Goal: Transaction & Acquisition: Obtain resource

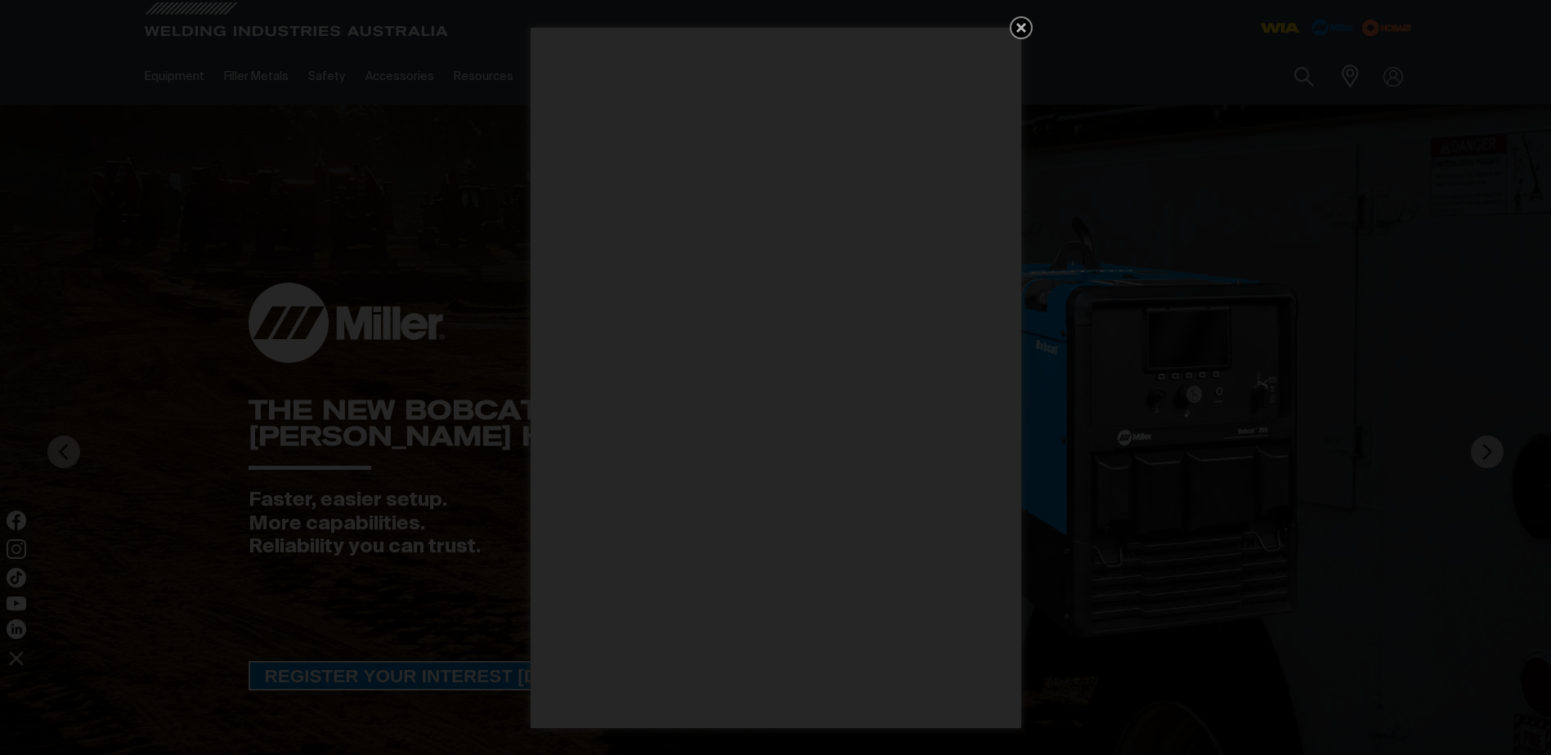
click at [1027, 28] on icon "Get 5 WIA Welding Guides Free!" at bounding box center [1021, 28] width 20 height 20
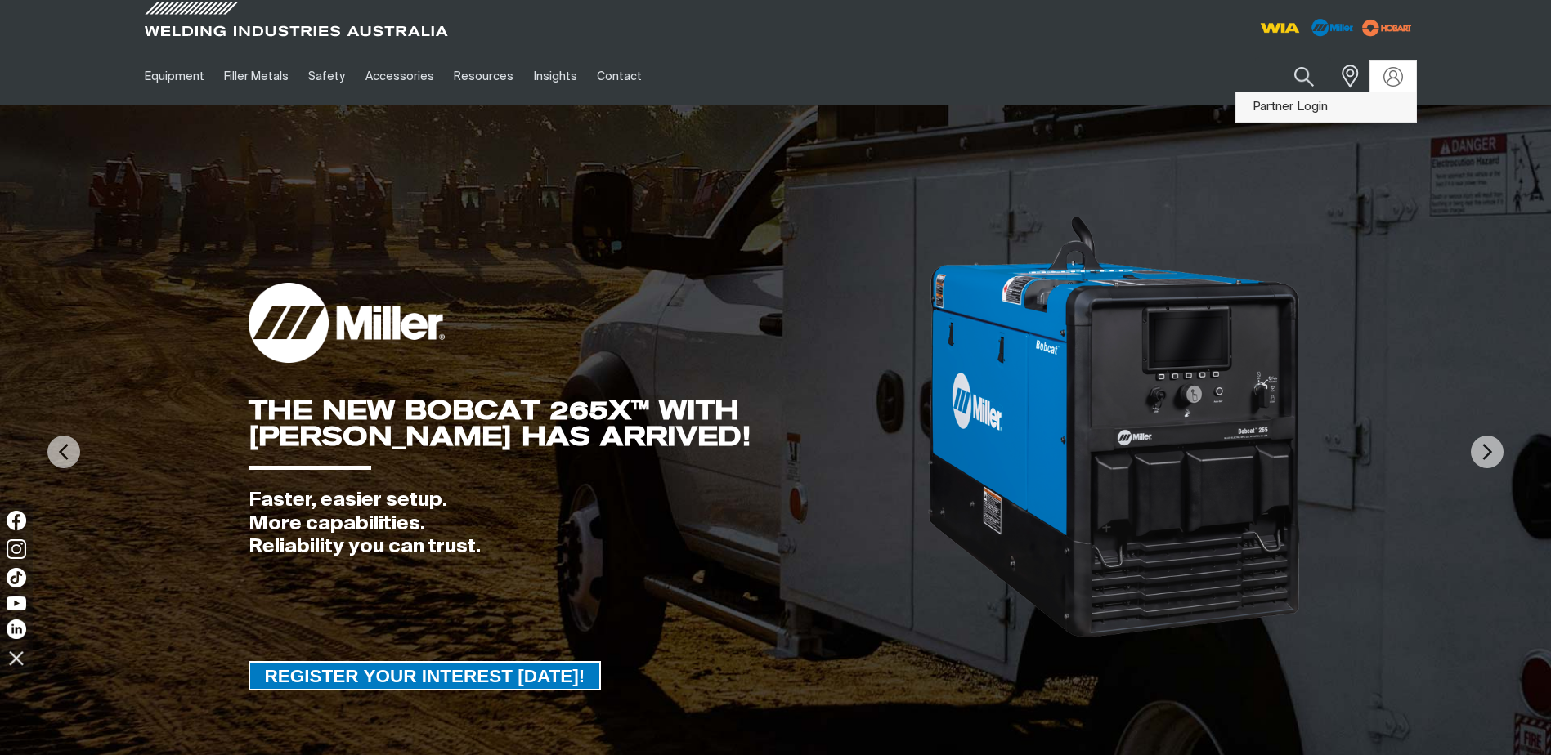
click at [1288, 105] on link "Partner Login" at bounding box center [1326, 107] width 180 height 30
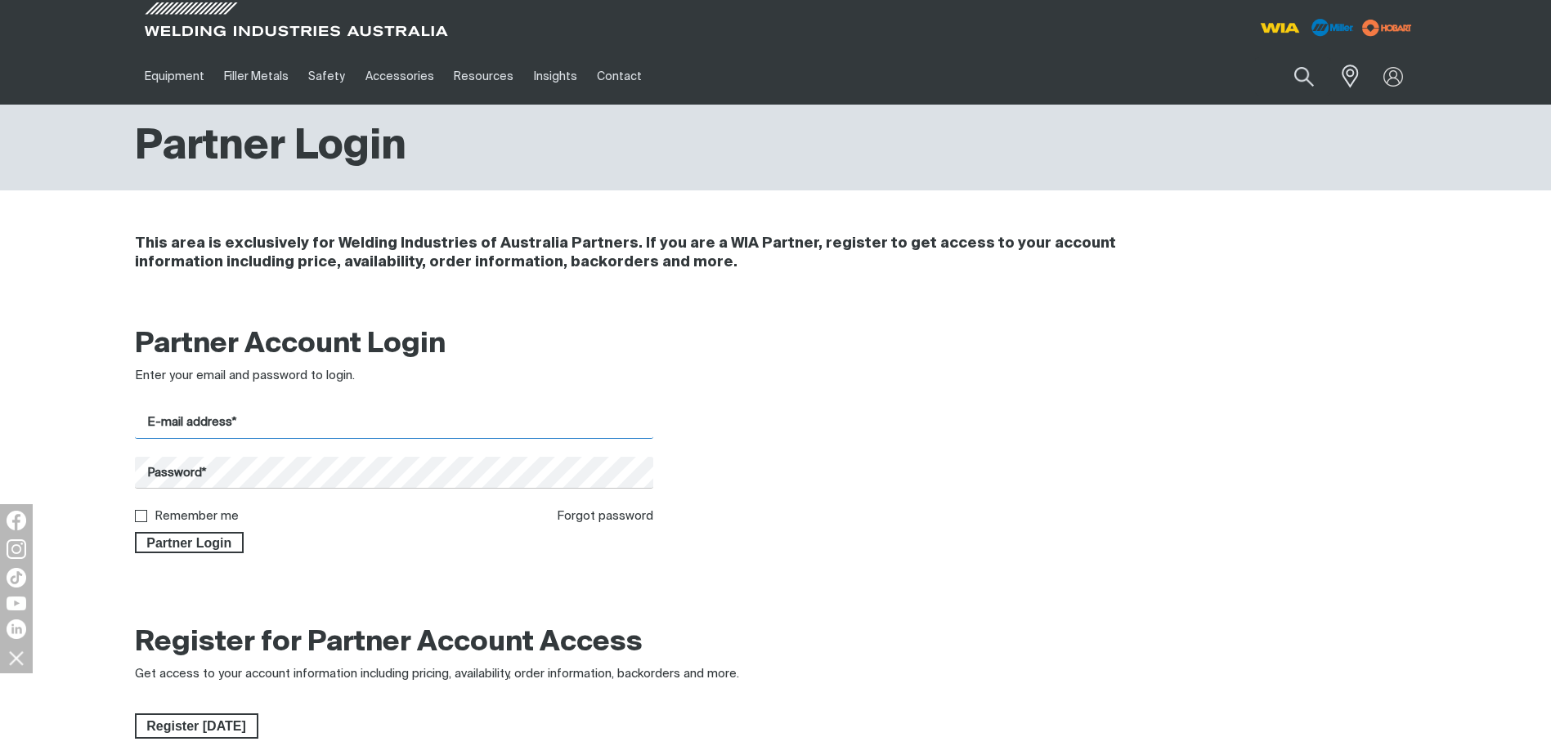
click at [225, 423] on input "E-mail address*" at bounding box center [394, 423] width 519 height 32
type input "[PERSON_NAME][EMAIL_ADDRESS][PERSON_NAME][DOMAIN_NAME]"
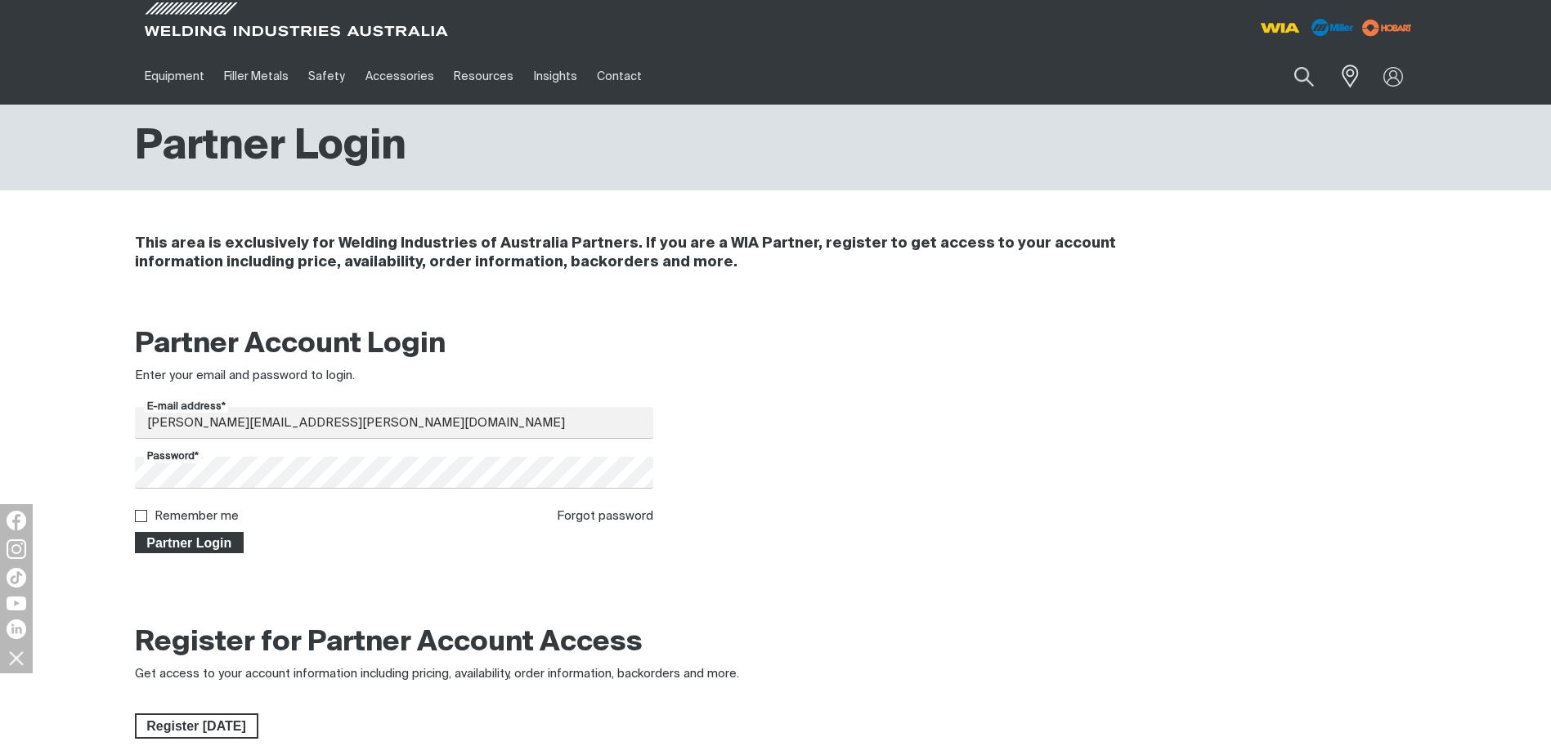
click at [205, 544] on span "Partner Login" at bounding box center [189, 542] width 106 height 21
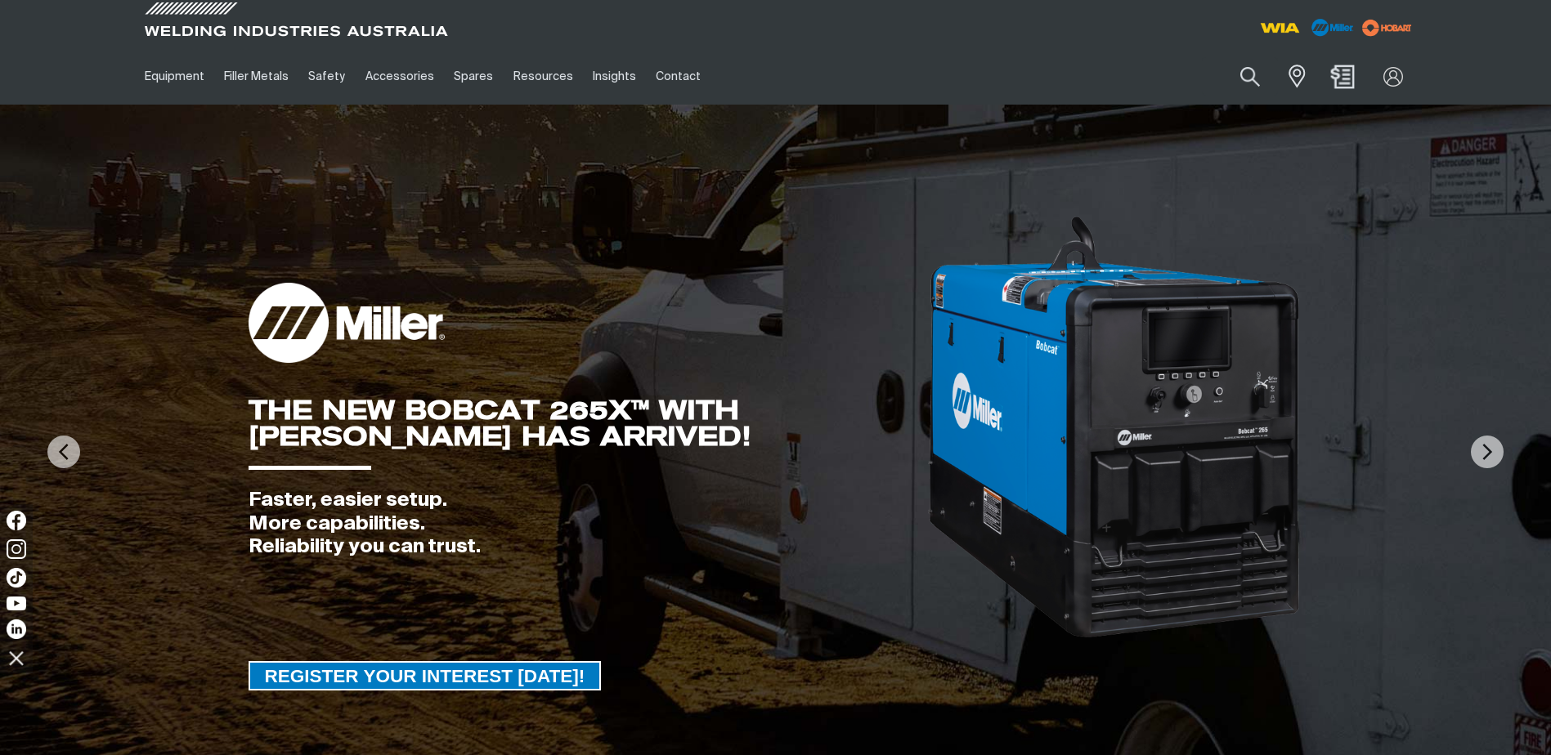
click at [1342, 81] on img "Shopping cart (0 product(s))" at bounding box center [1342, 77] width 24 height 24
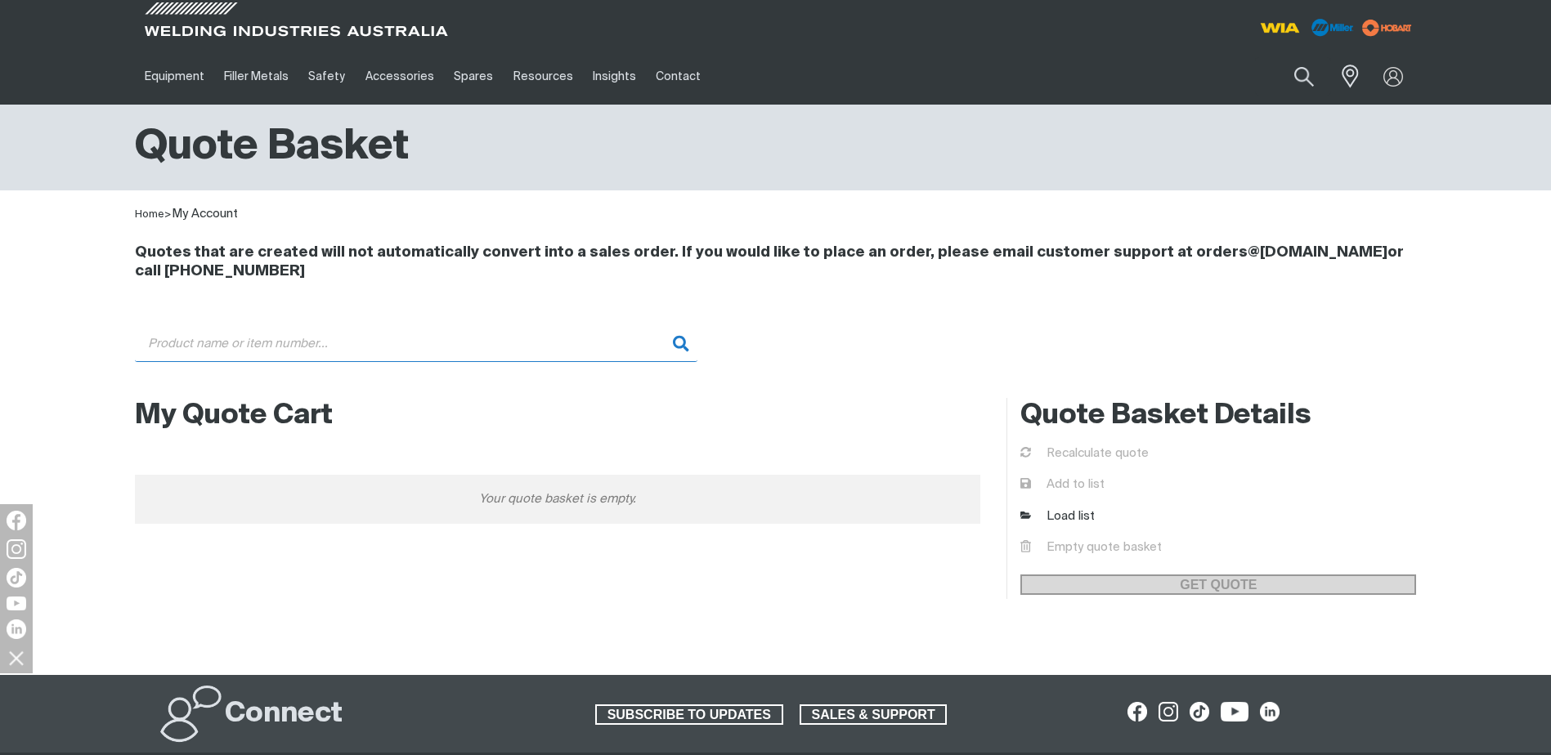
click at [188, 344] on input "Search" at bounding box center [416, 343] width 562 height 37
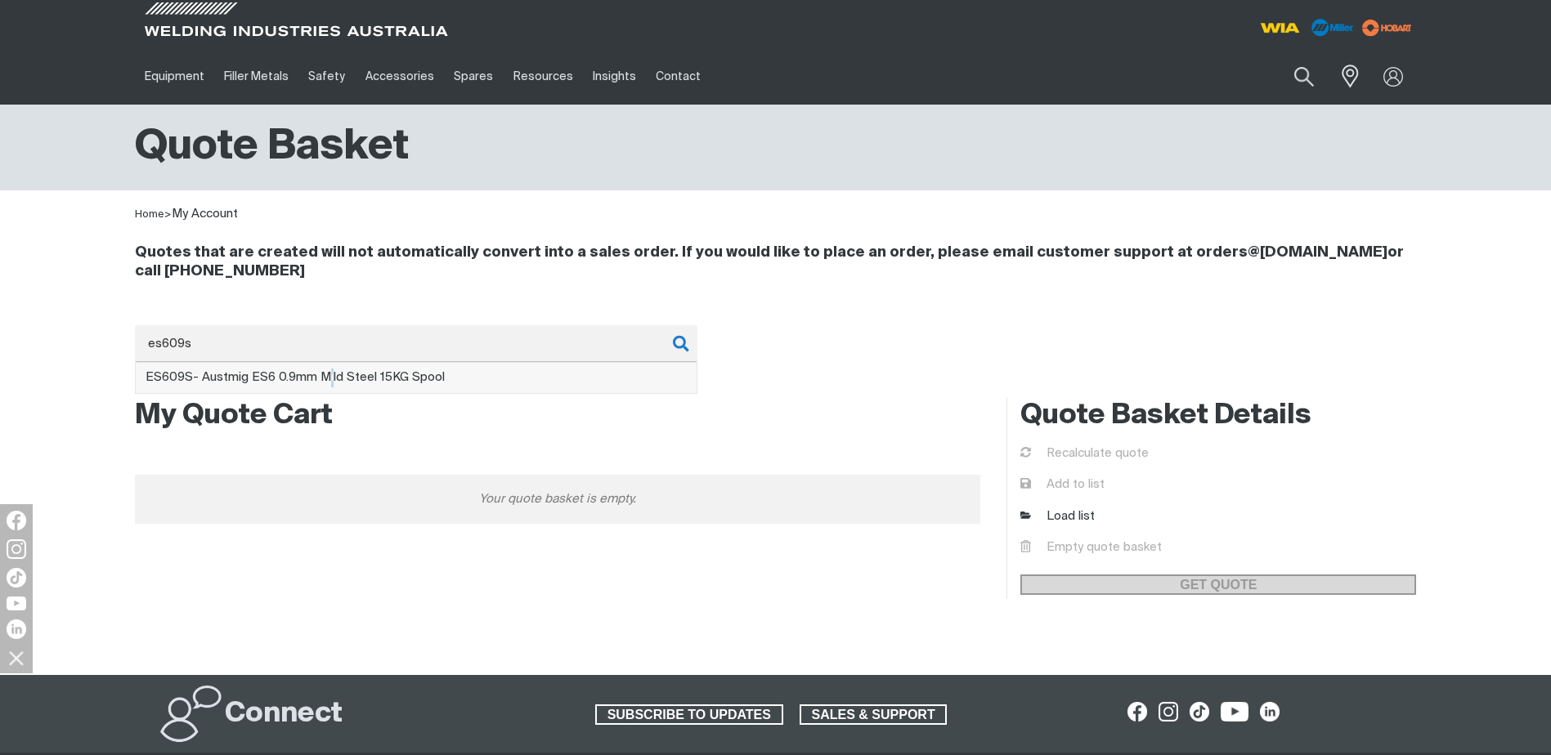
click at [325, 367] on li "ES609S - Austmig ES6 0.9mm Mild Steel 15KG Spool" at bounding box center [416, 378] width 561 height 31
type input "ES609S - Austmig ES6 0.9mm Mild Steel 15KG Spool"
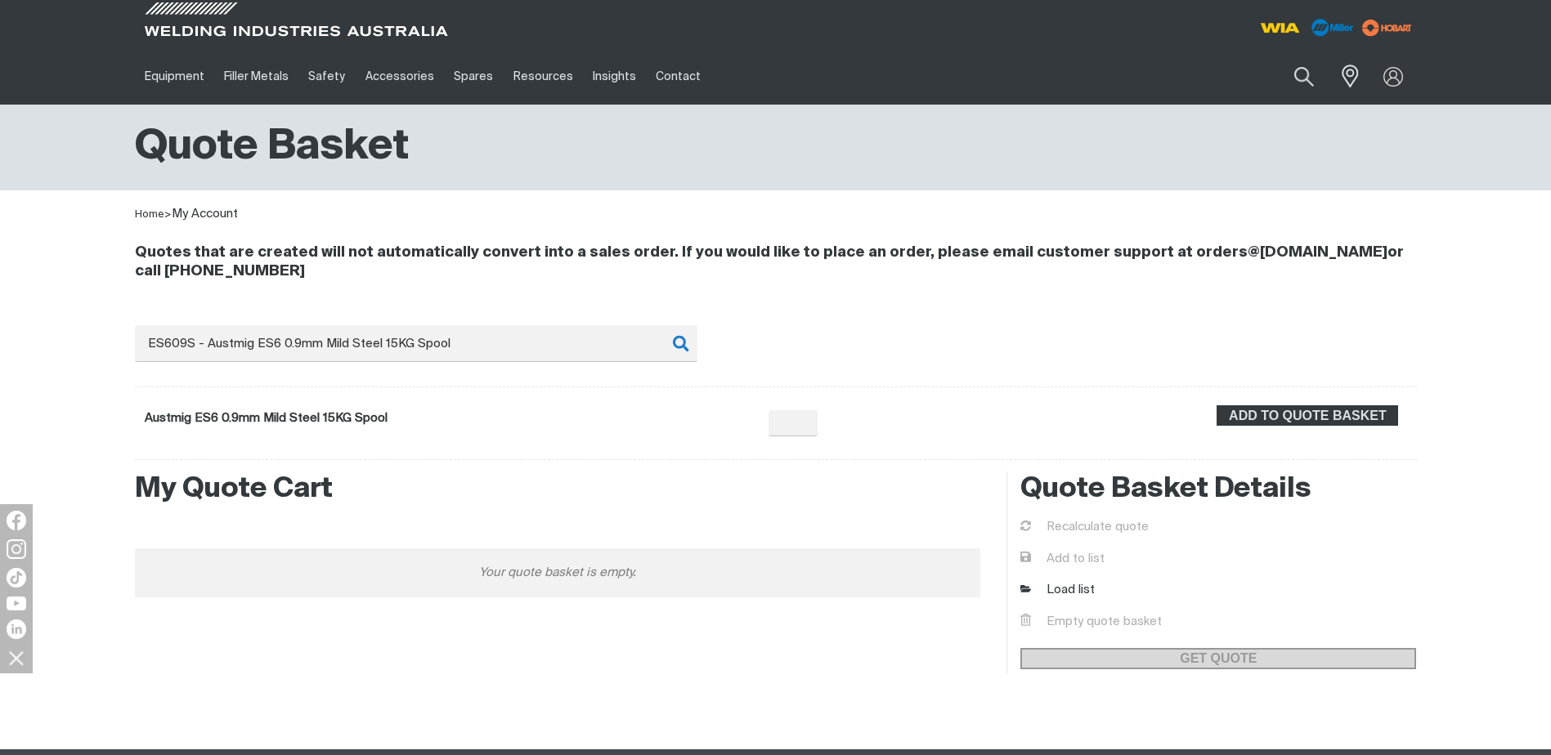
type input "1"
click at [767, 423] on input "1" at bounding box center [770, 423] width 49 height 26
type input "72"
click at [1216, 405] on button "ADD TO QUOTE BASKET" at bounding box center [1306, 415] width 181 height 21
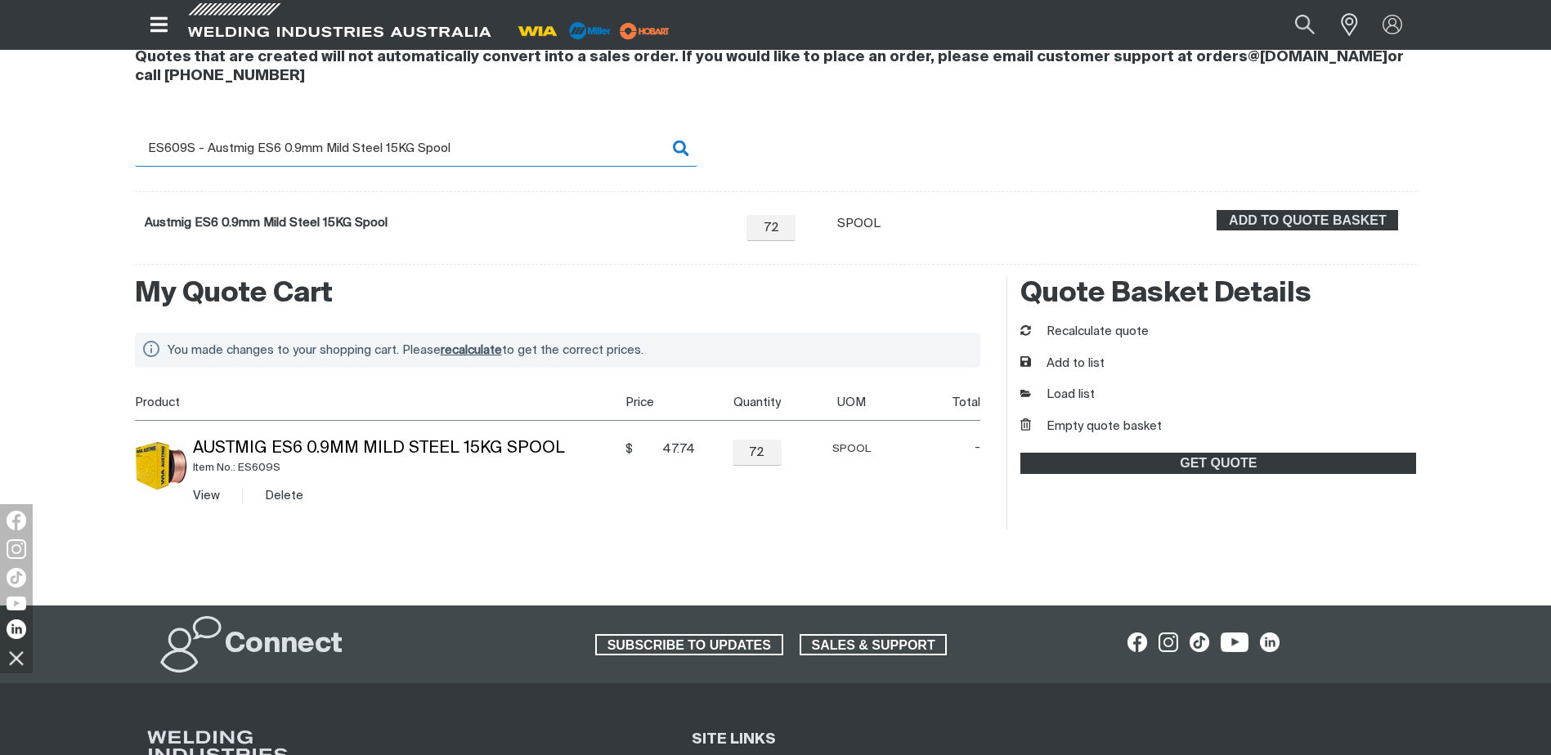
scroll to position [245, 0]
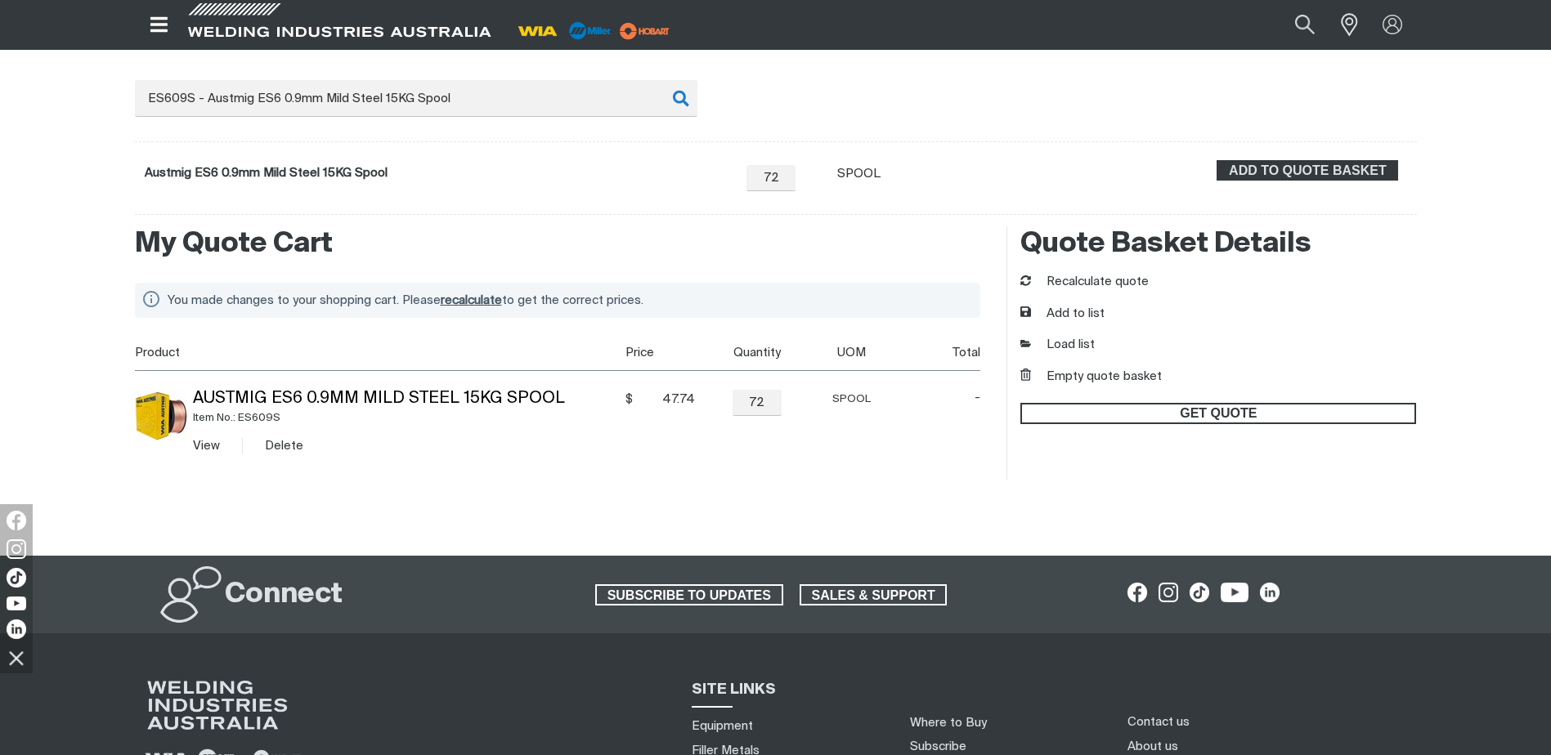
click at [1104, 413] on span "GET QUOTE" at bounding box center [1218, 413] width 392 height 21
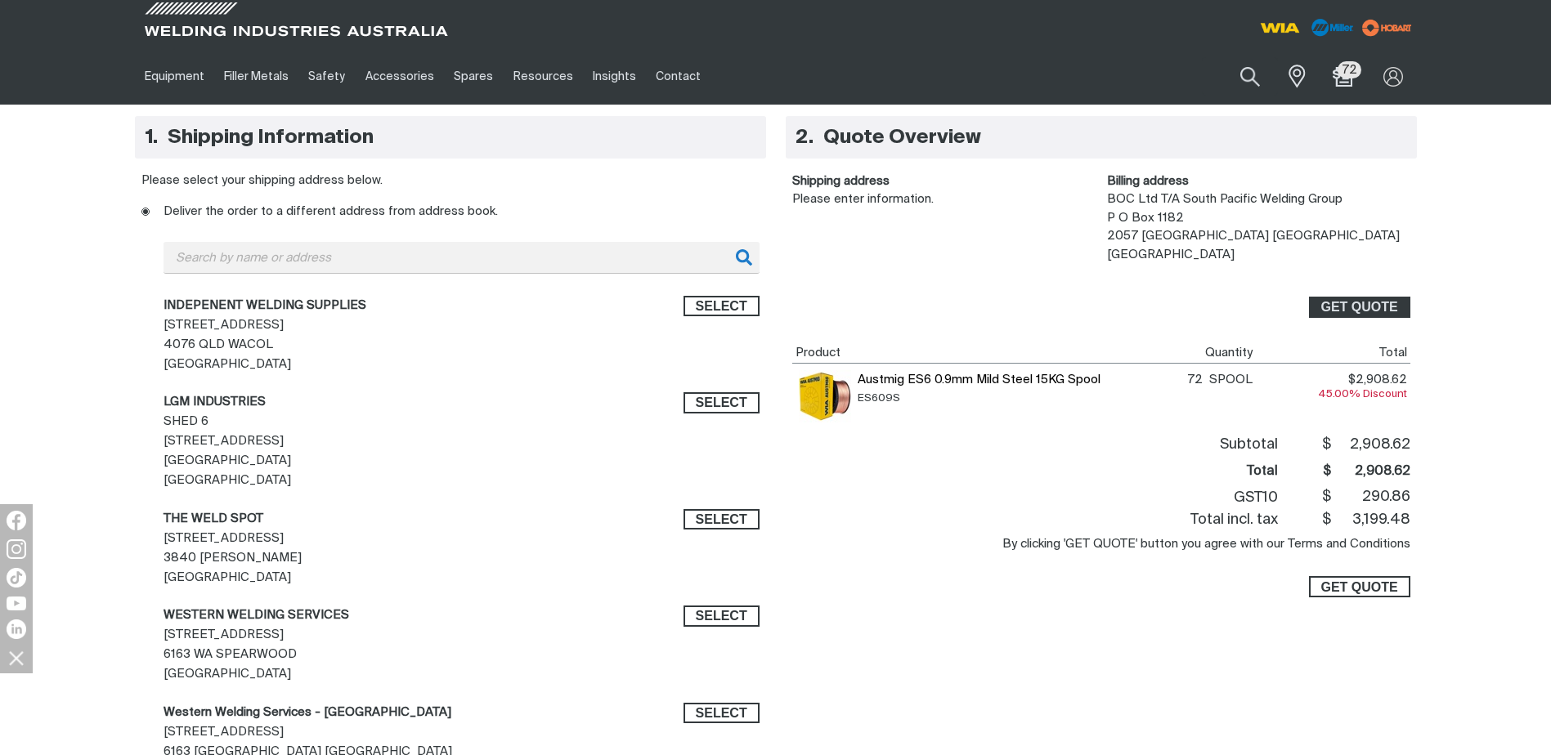
click at [1351, 582] on span "GET QUOTE" at bounding box center [1358, 586] width 77 height 21
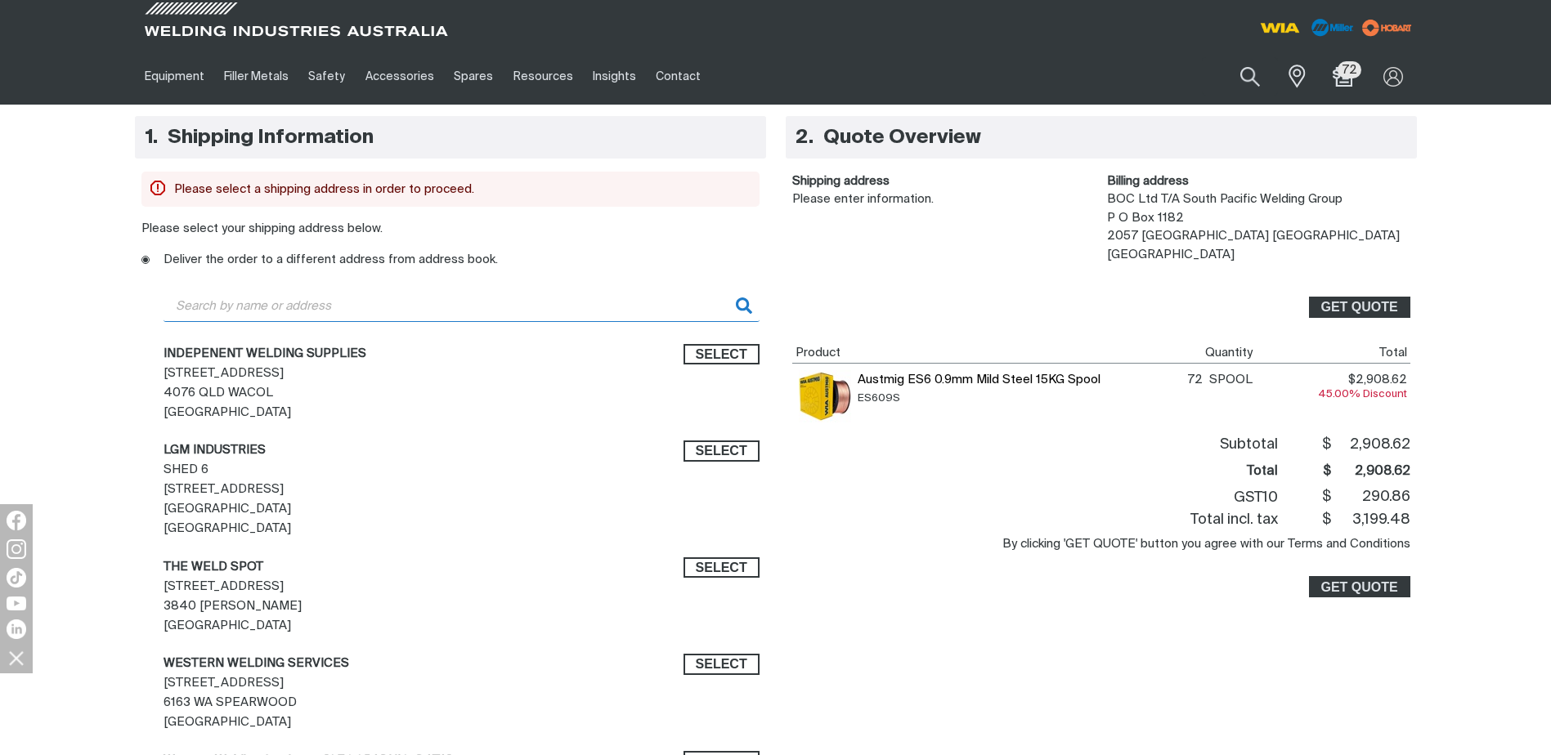
click at [335, 308] on input "text" at bounding box center [461, 306] width 596 height 32
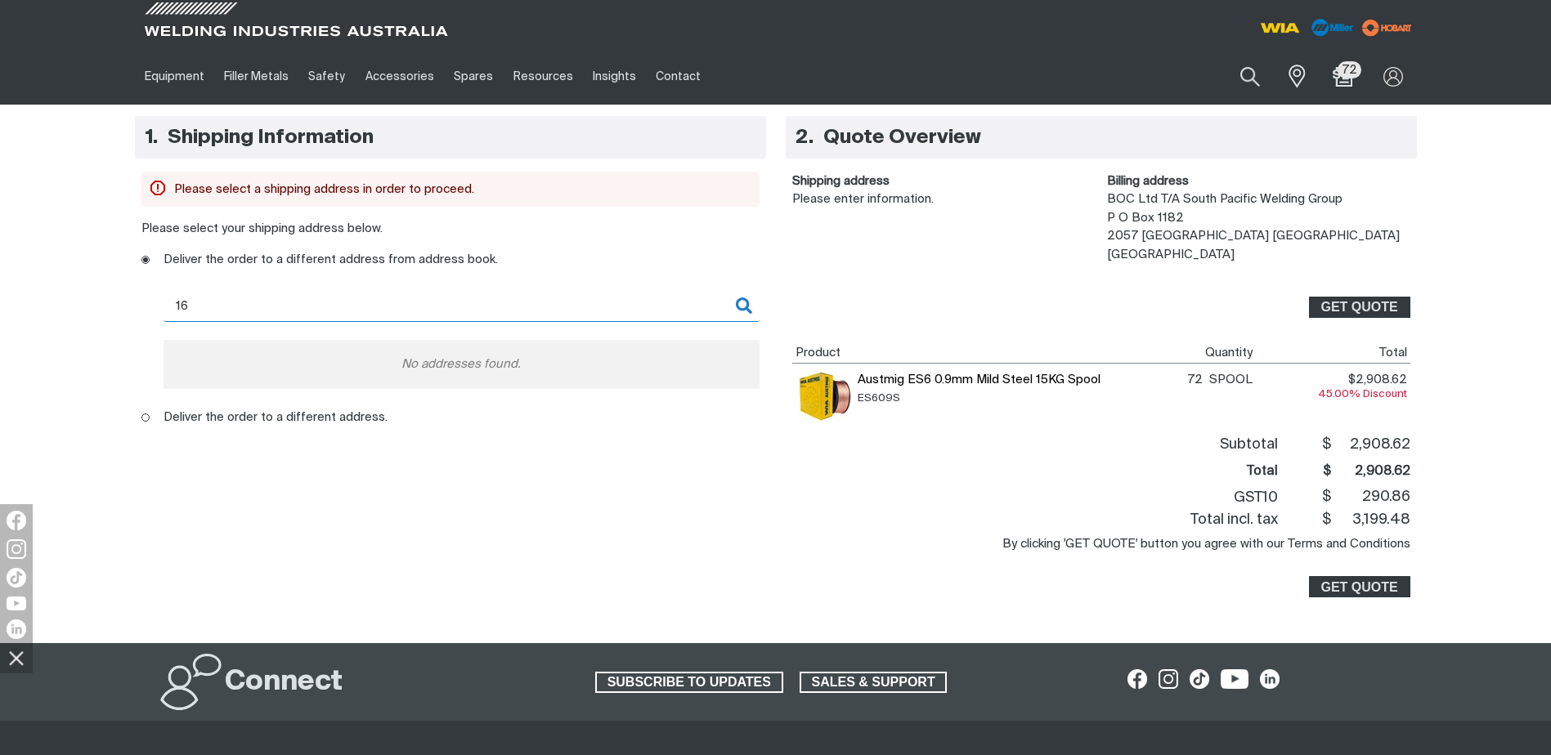
type input "1"
type input "s"
type input "1688 ipswich road rocklea qld"
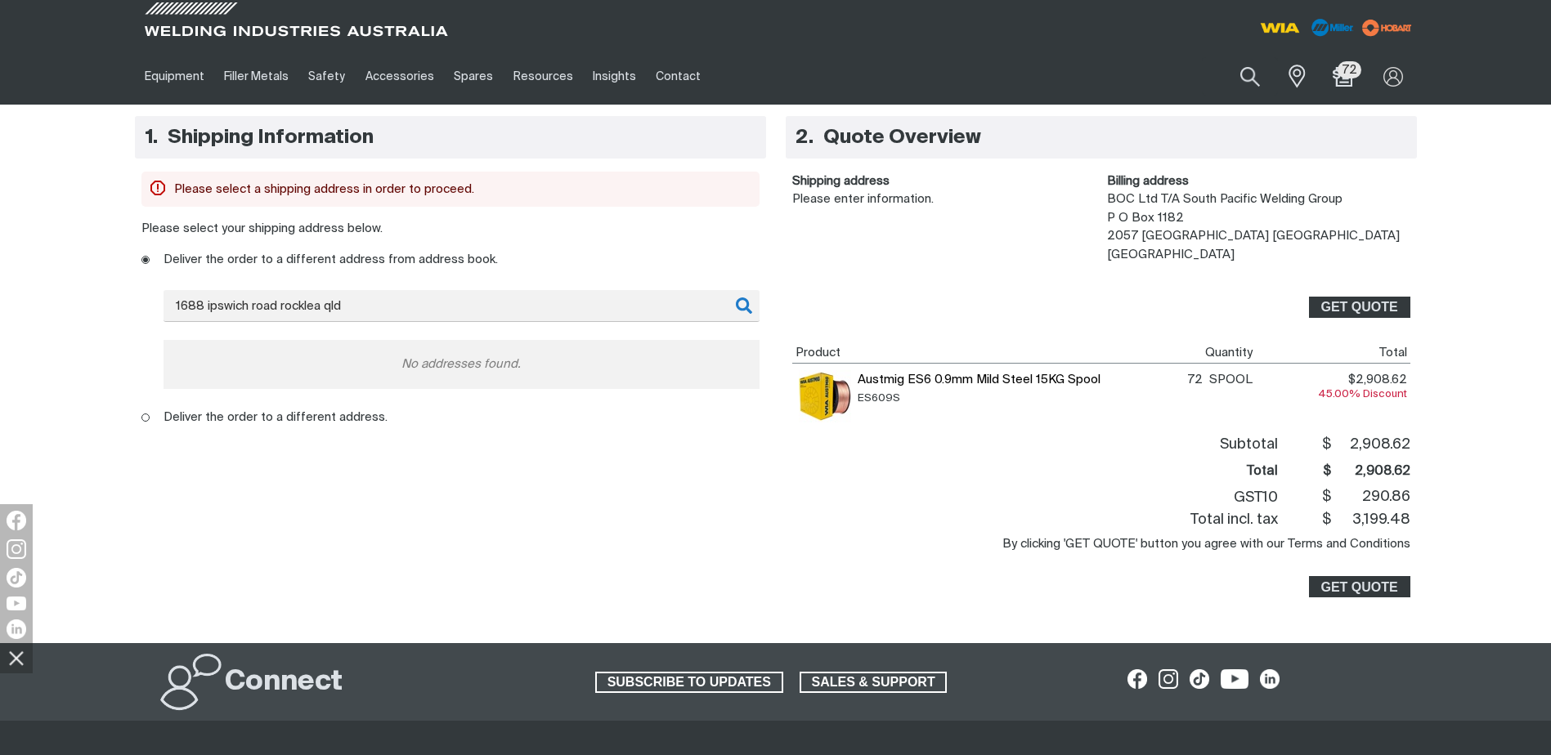
click at [742, 307] on icon at bounding box center [744, 306] width 16 height 16
click at [146, 415] on ins at bounding box center [145, 418] width 8 height 8
click at [146, 415] on input "Deliver the order to a different address." at bounding box center [146, 419] width 11 height 11
radio input "true"
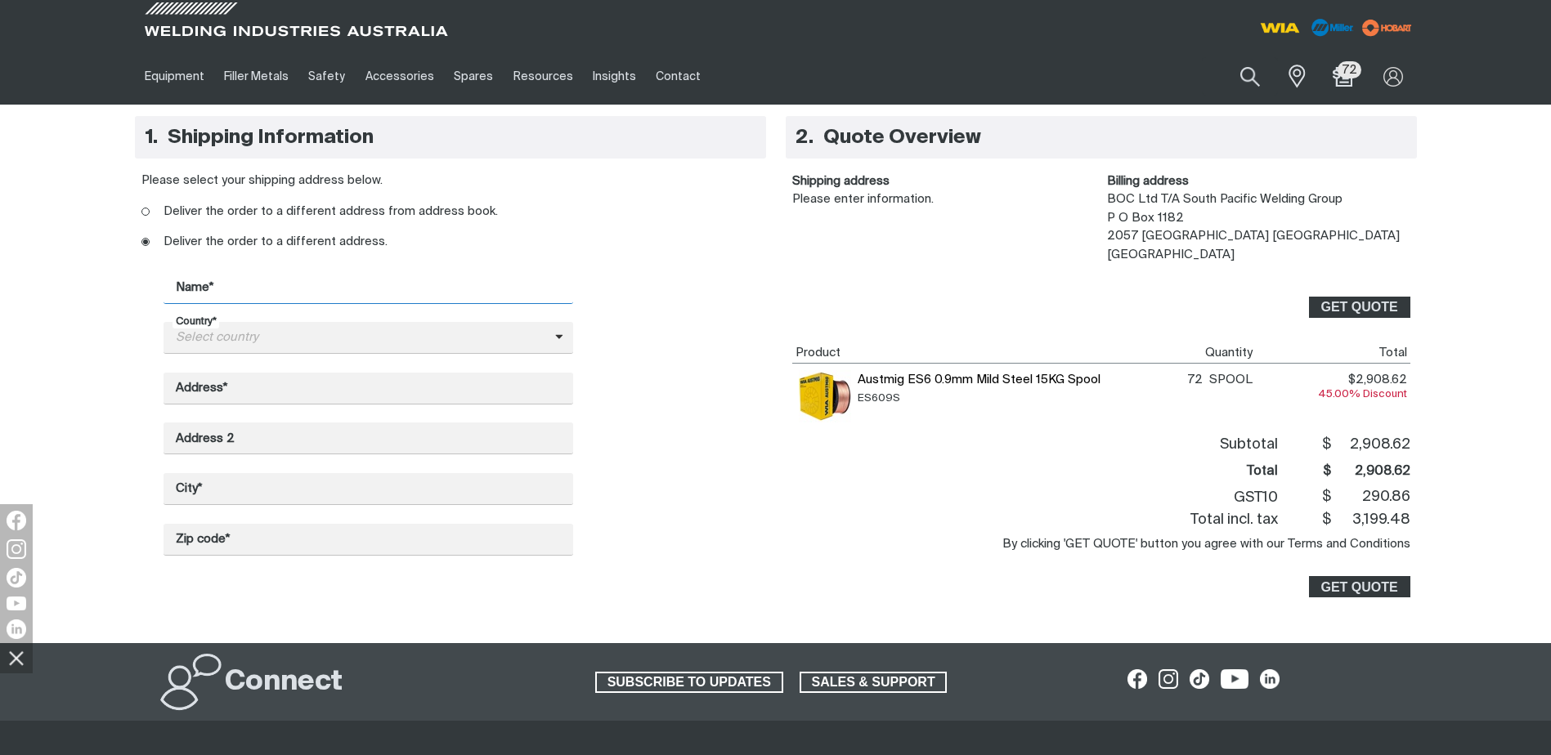
click at [214, 287] on input "Name*" at bounding box center [367, 287] width 409 height 32
type input "[PERSON_NAME]"
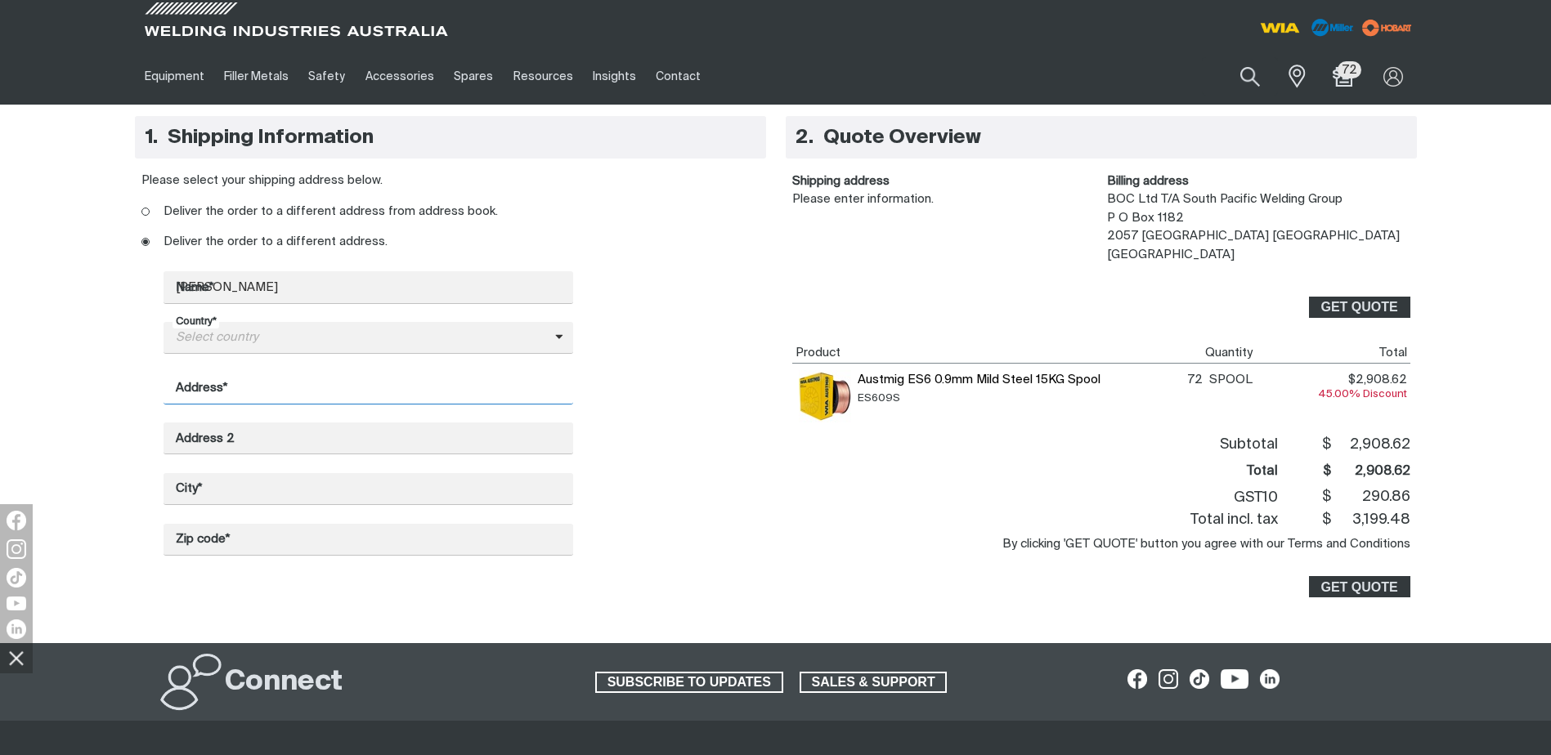
type input "1688 [GEOGRAPHIC_DATA]"
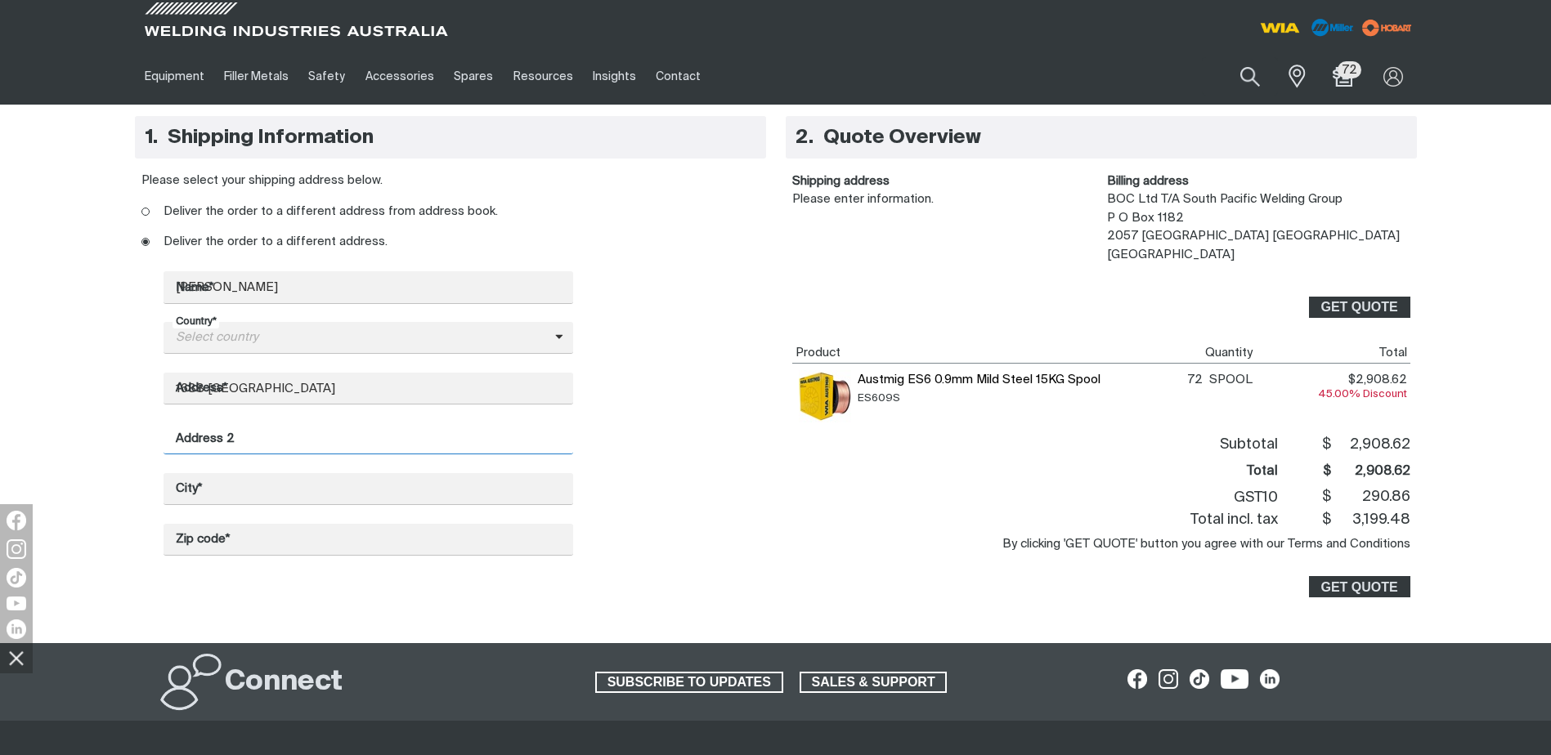
type input "1688 [GEOGRAPHIC_DATA]"
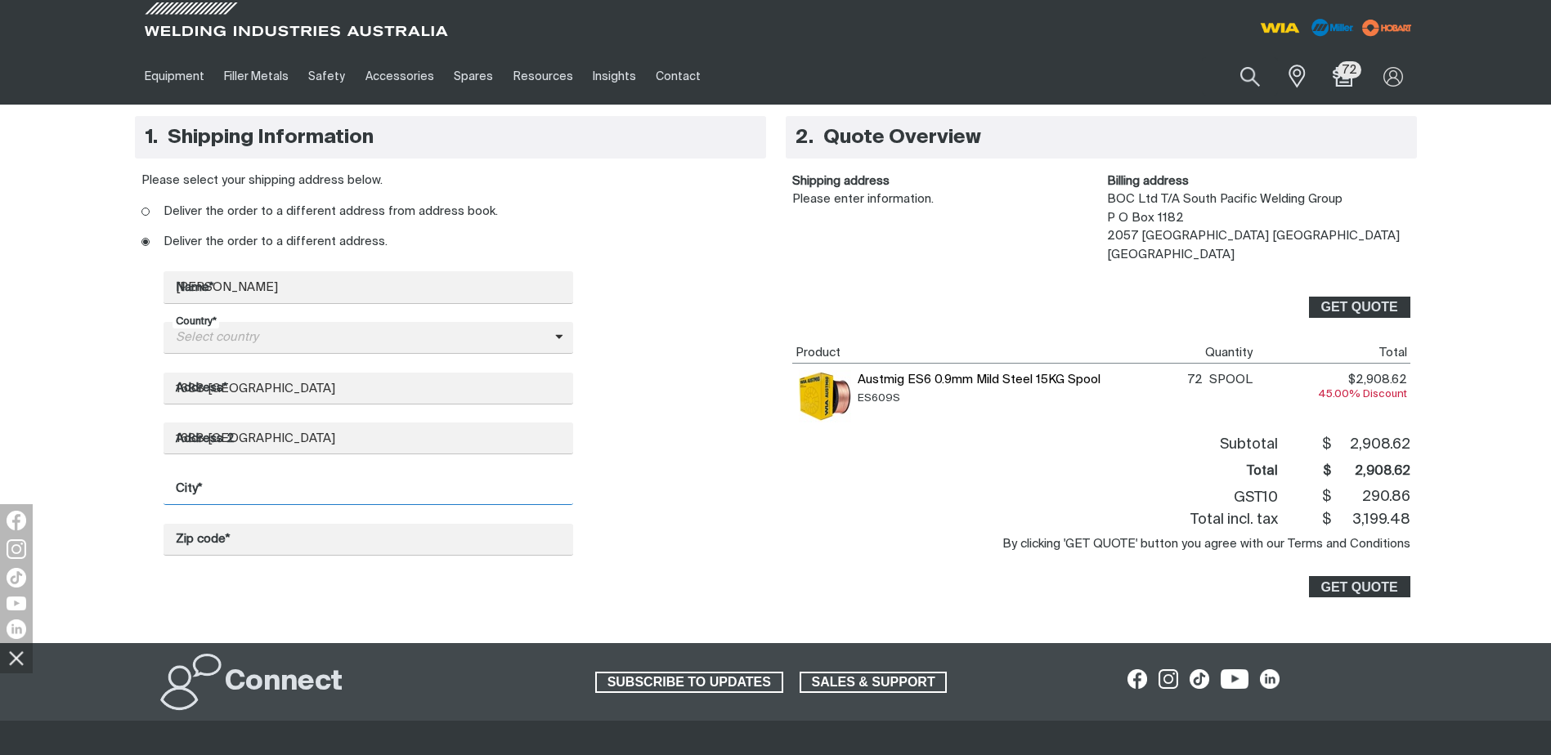
type input "Rocklea"
type input "4106"
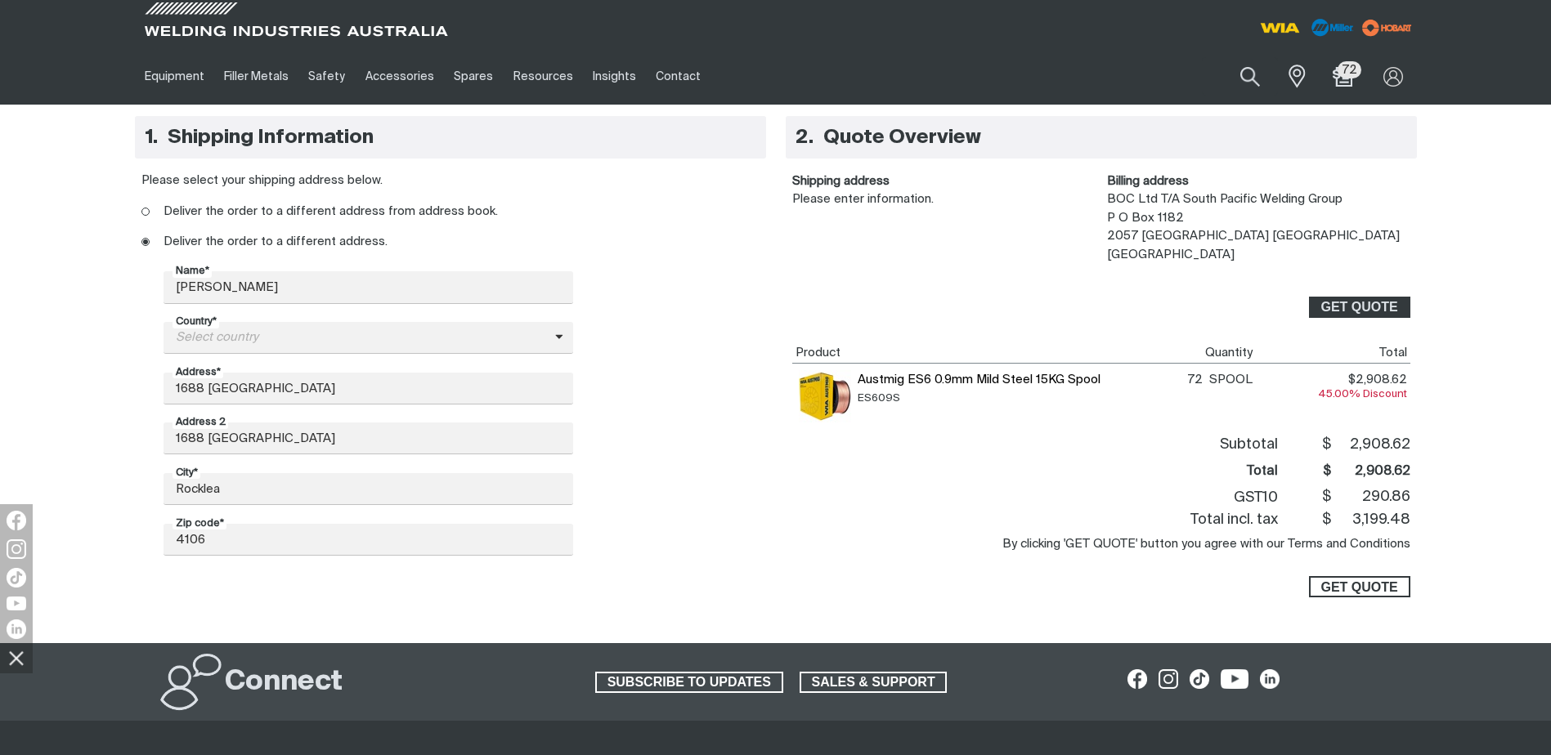
click at [1349, 587] on span "GET QUOTE" at bounding box center [1358, 586] width 77 height 21
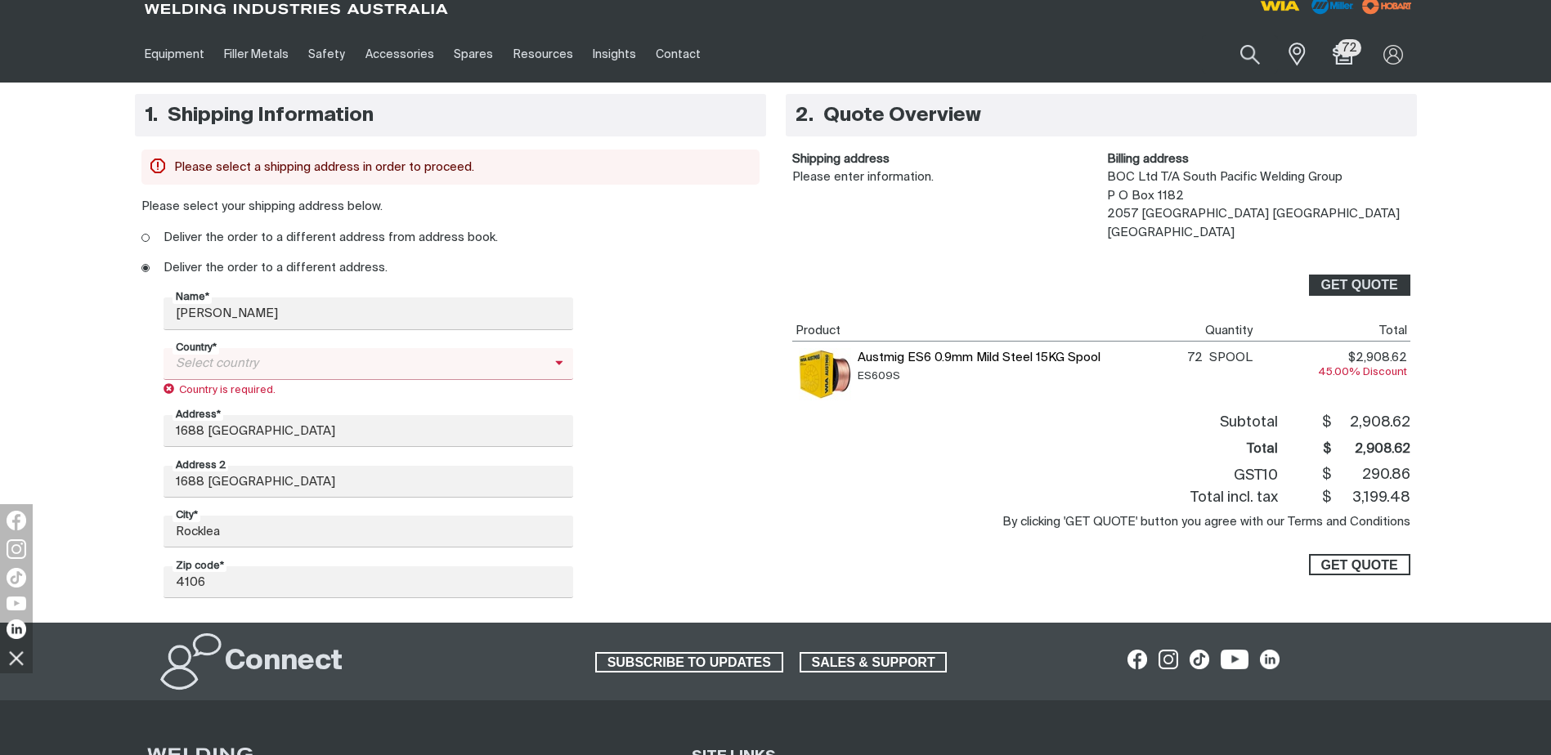
scroll to position [34, 0]
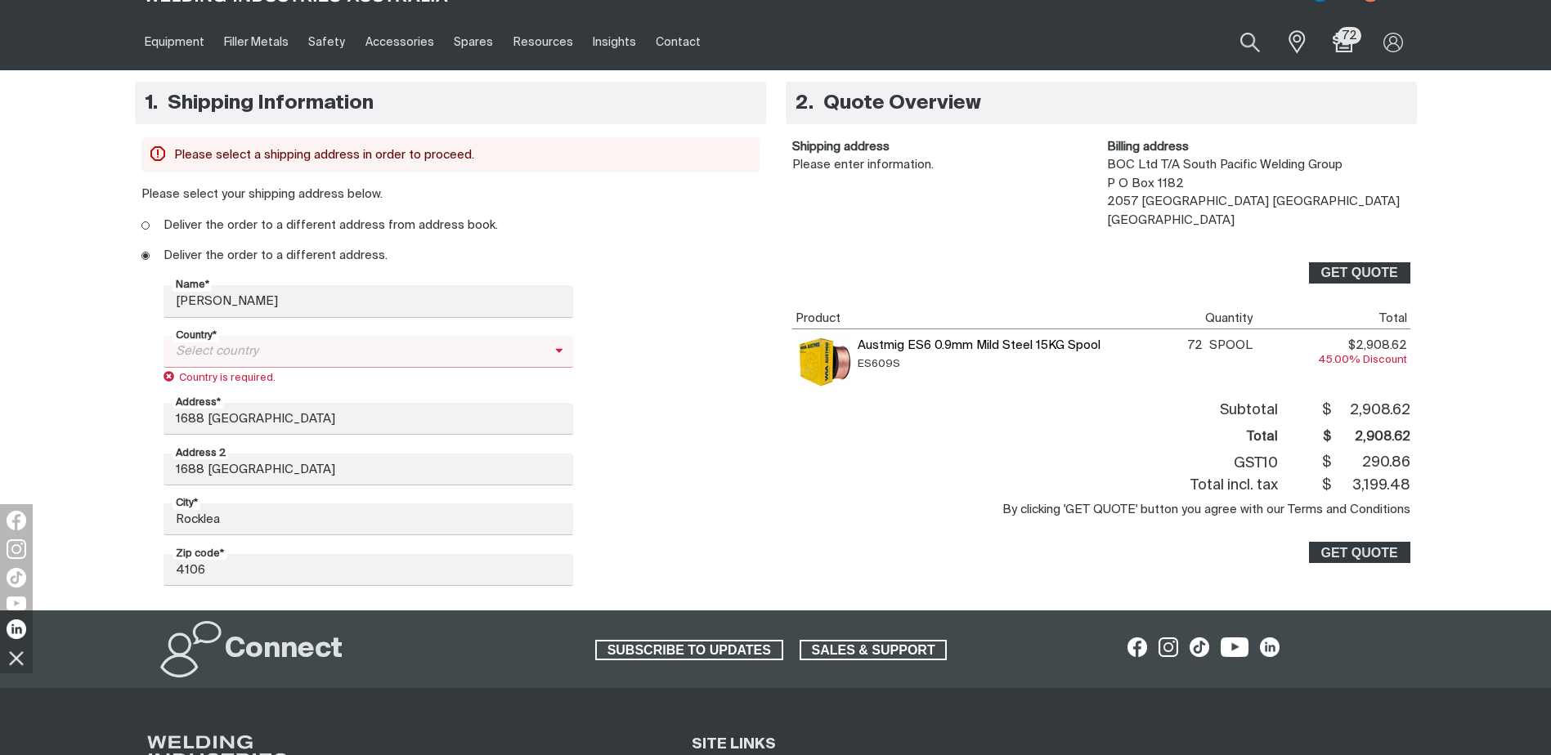
click at [557, 351] on icon at bounding box center [559, 350] width 8 height 12
click at [378, 383] on span "[GEOGRAPHIC_DATA]" at bounding box center [367, 380] width 409 height 25
type input "AU"
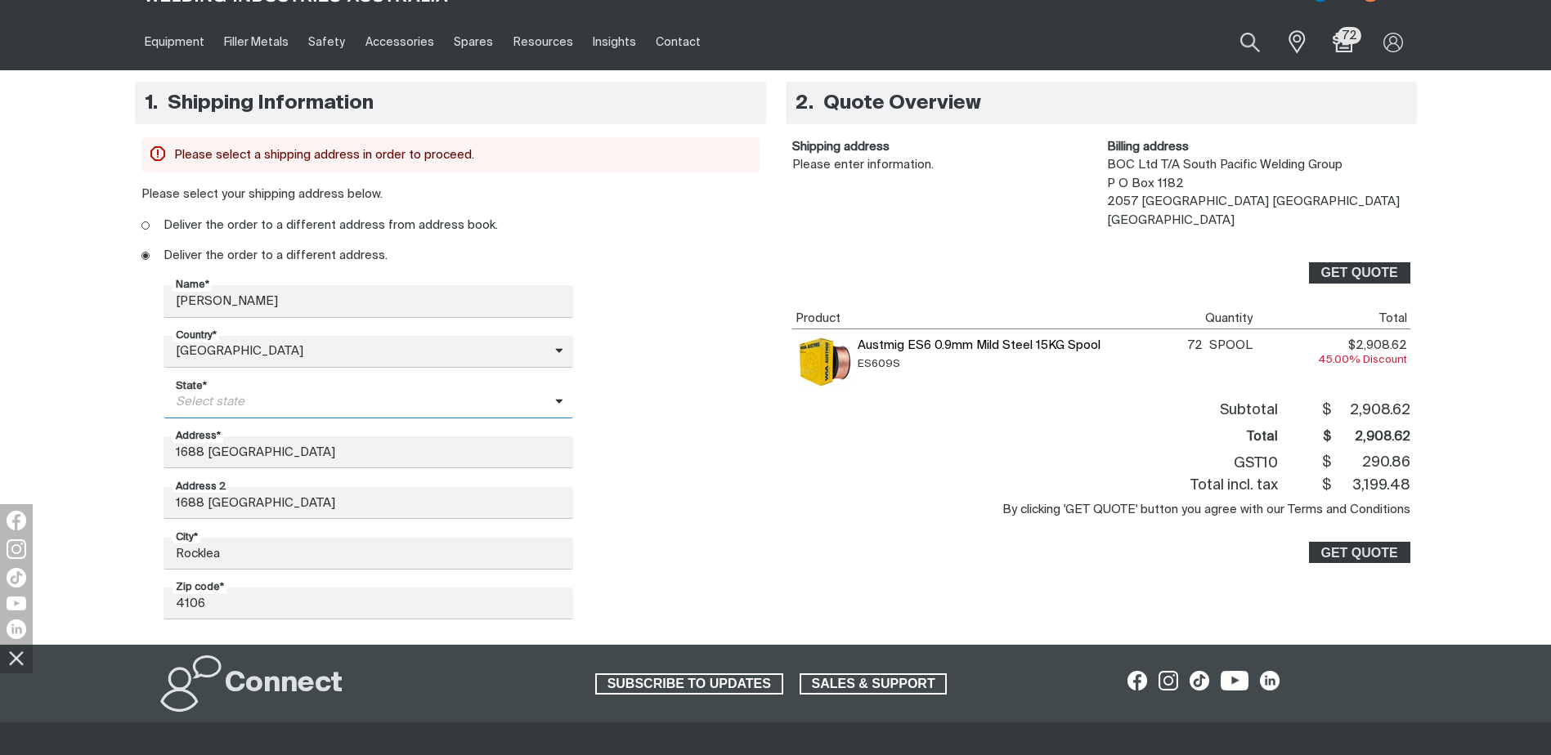
click at [559, 403] on icon at bounding box center [558, 401] width 7 height 4
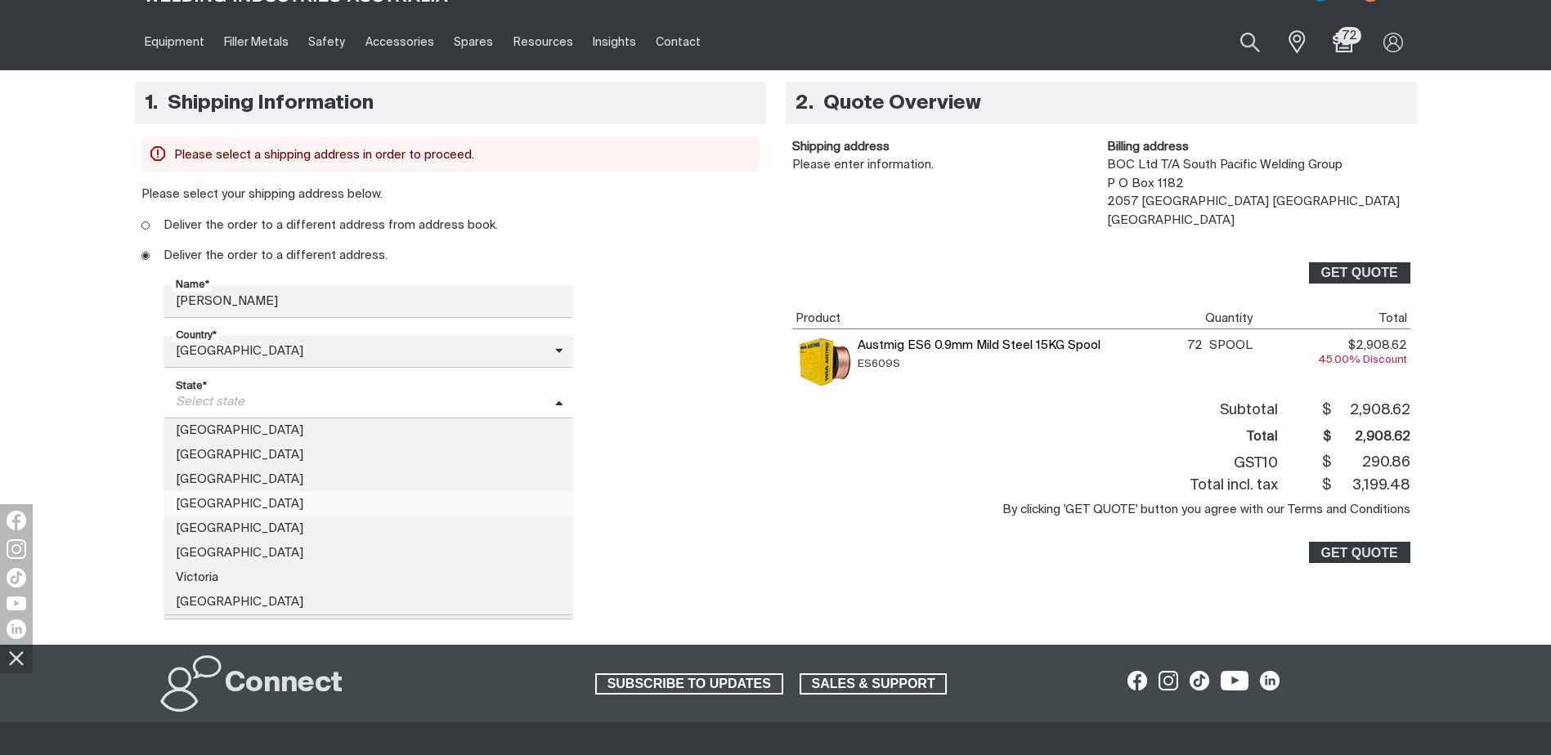
click at [299, 503] on span "[GEOGRAPHIC_DATA]" at bounding box center [367, 504] width 409 height 25
type input "QLD"
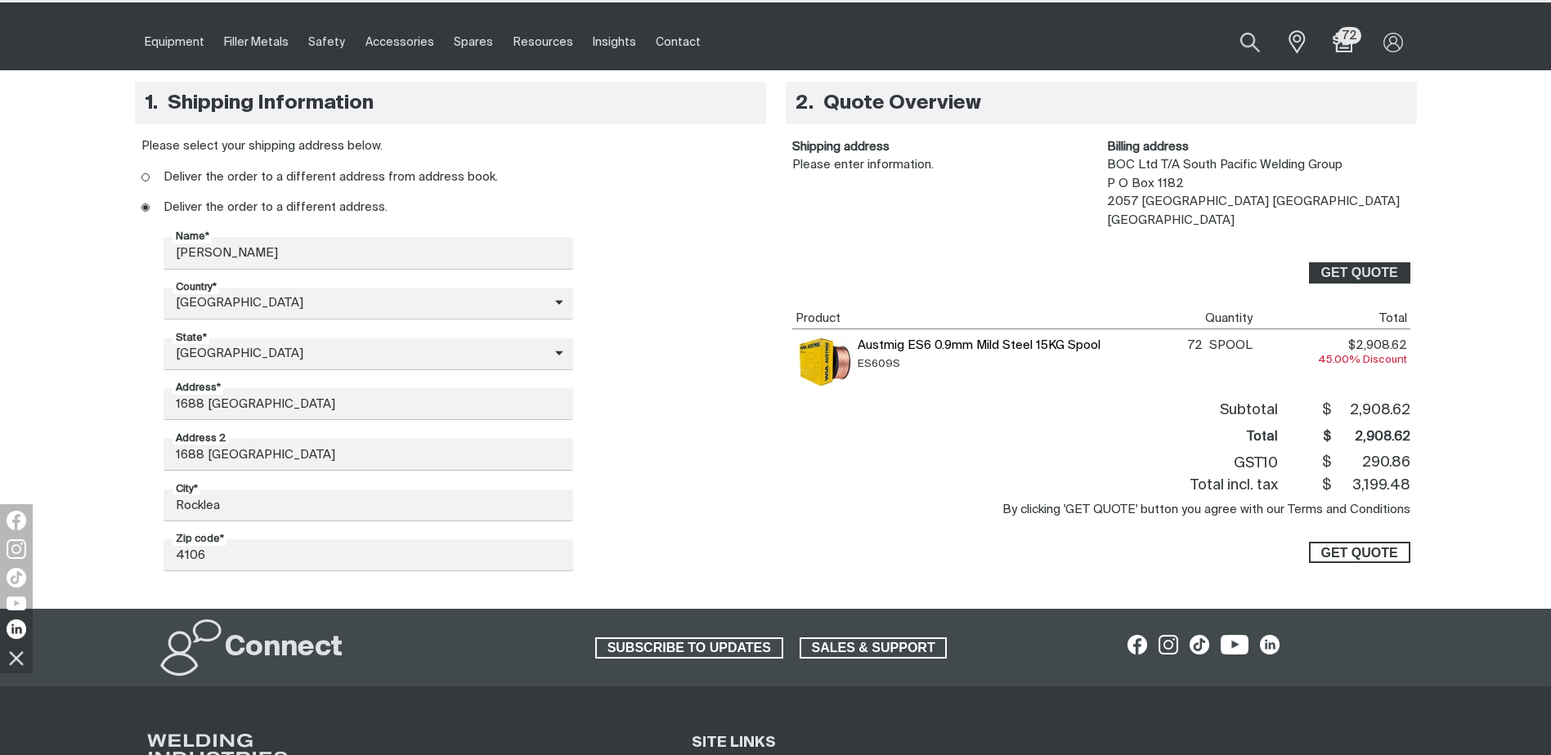
click at [1337, 553] on span "GET QUOTE" at bounding box center [1358, 552] width 77 height 21
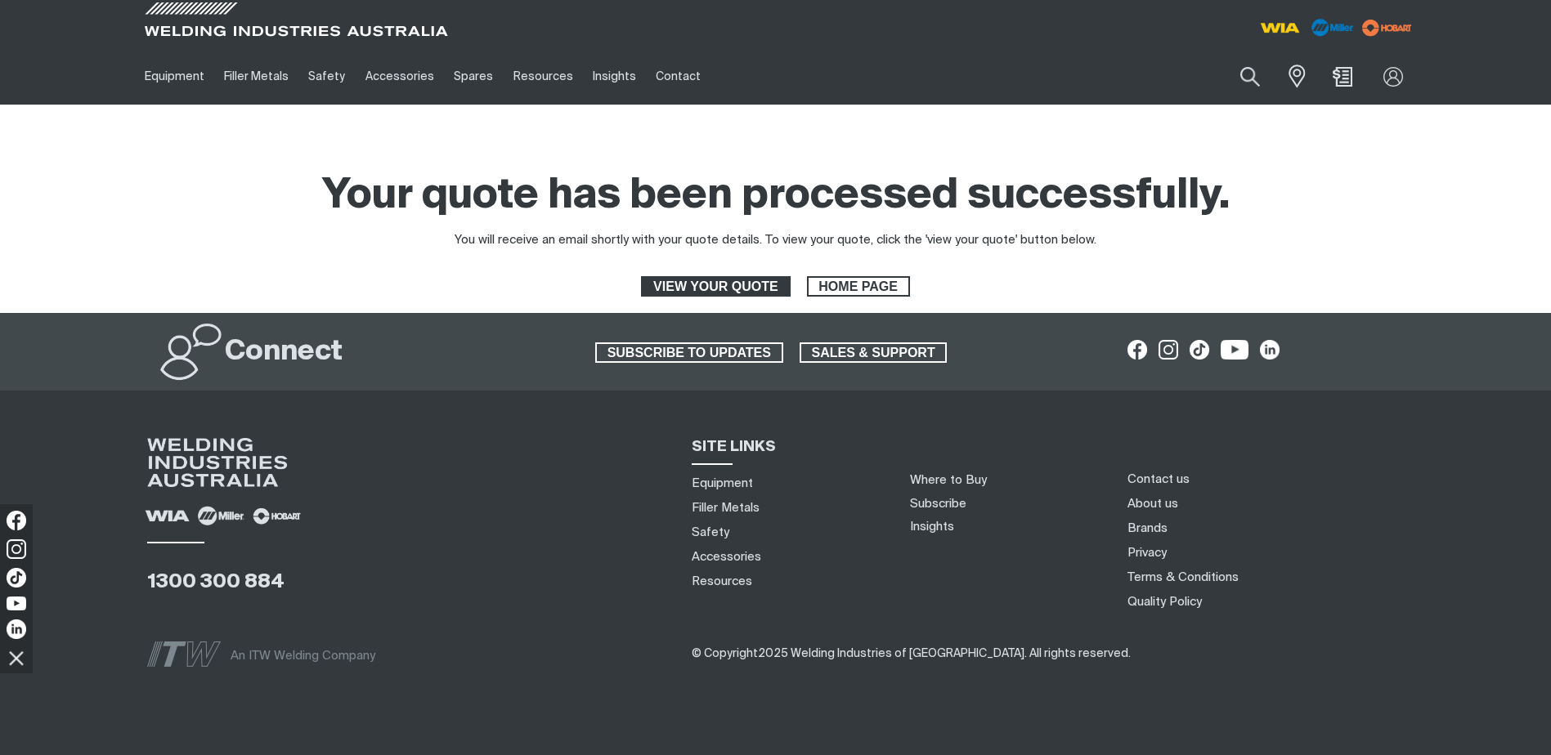
click at [723, 287] on span "VIEW YOUR QUOTE" at bounding box center [714, 286] width 145 height 21
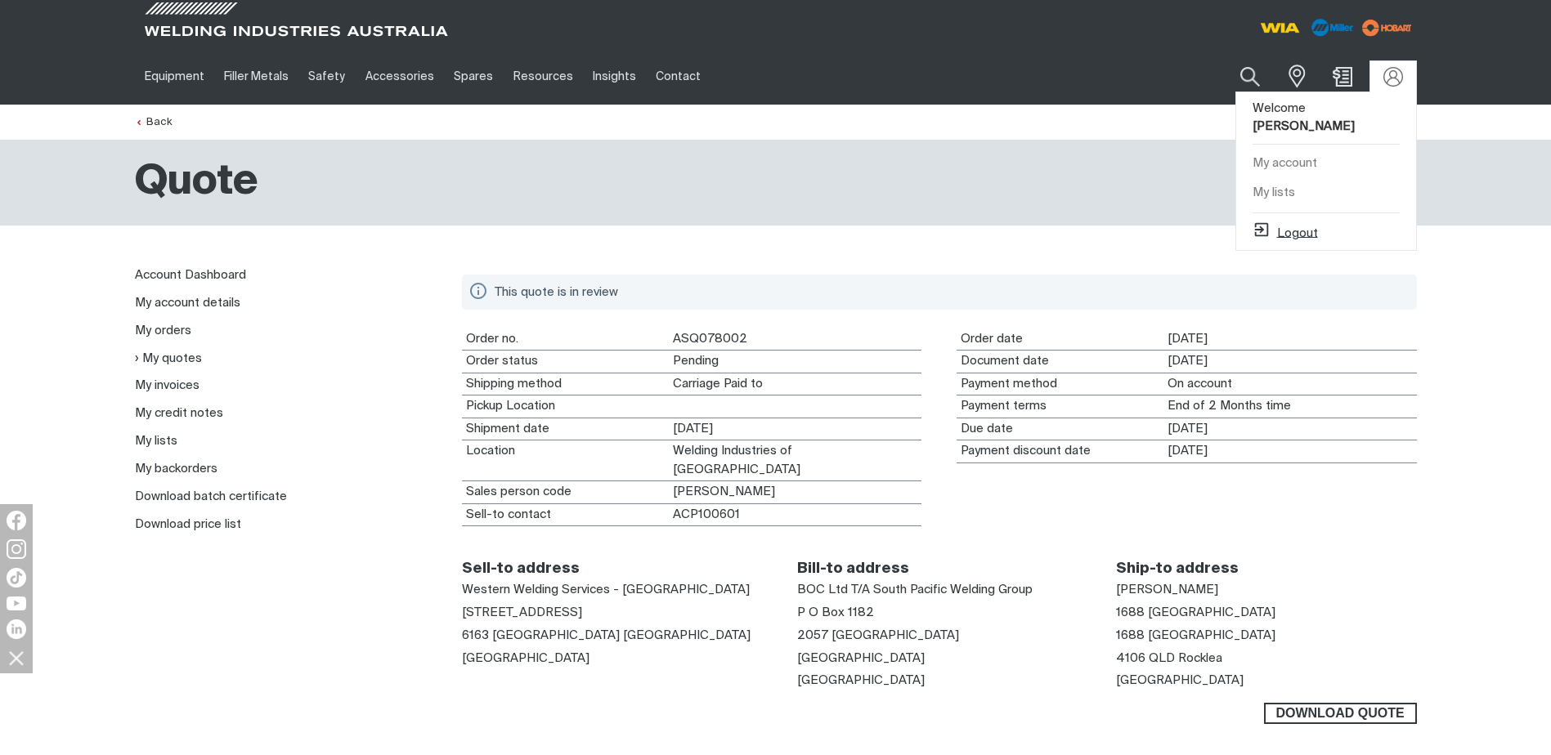
click at [1295, 221] on button "Logout" at bounding box center [1284, 231] width 65 height 20
